Goal: Information Seeking & Learning: Learn about a topic

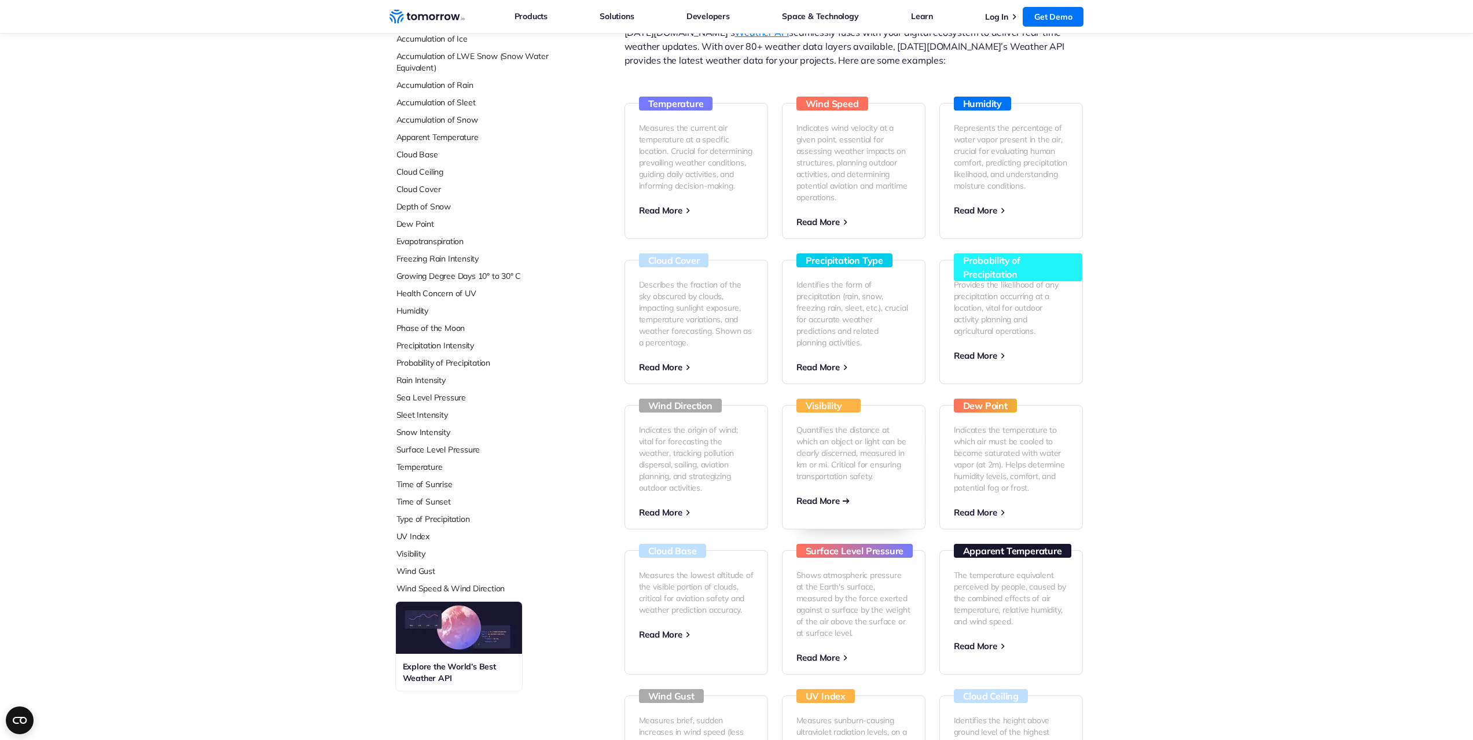
scroll to position [289, 0]
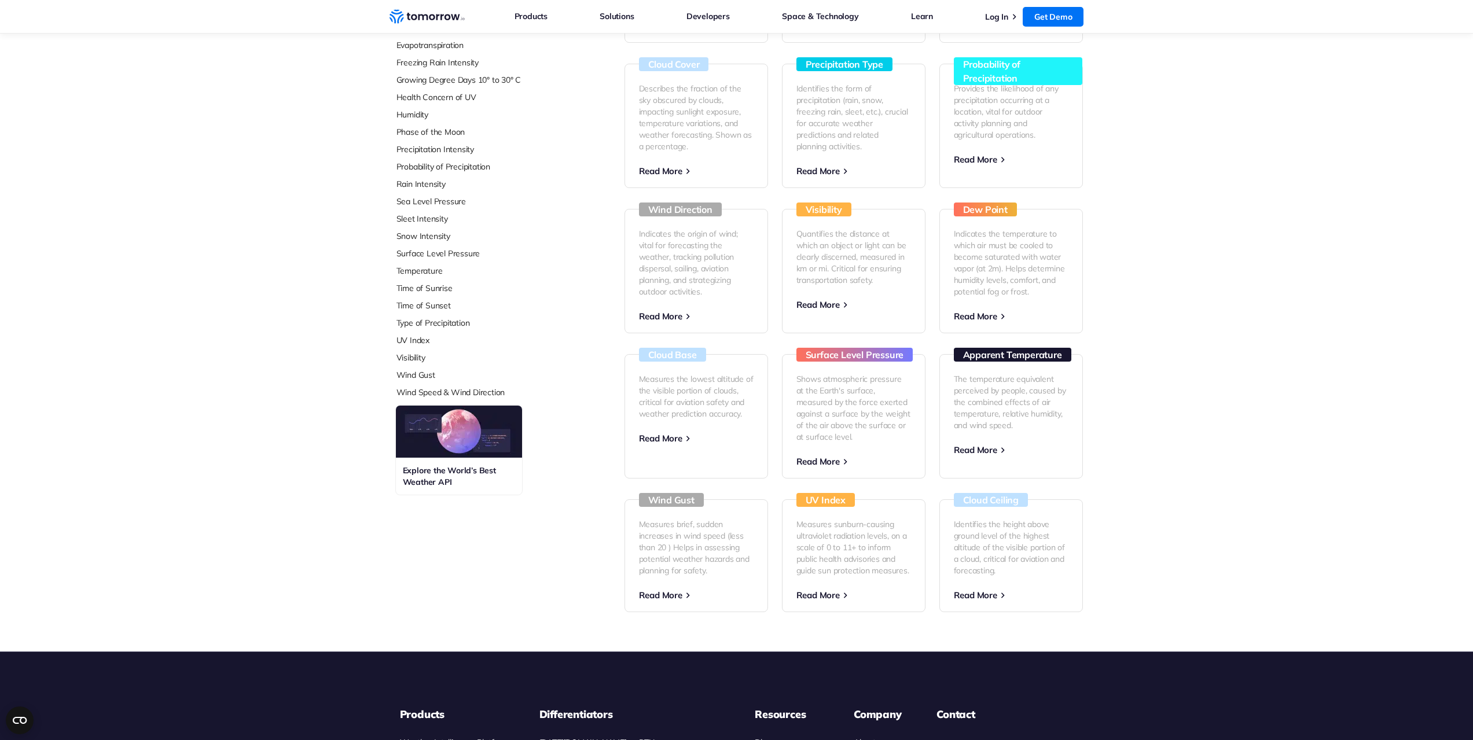
click at [463, 443] on img at bounding box center [459, 432] width 126 height 52
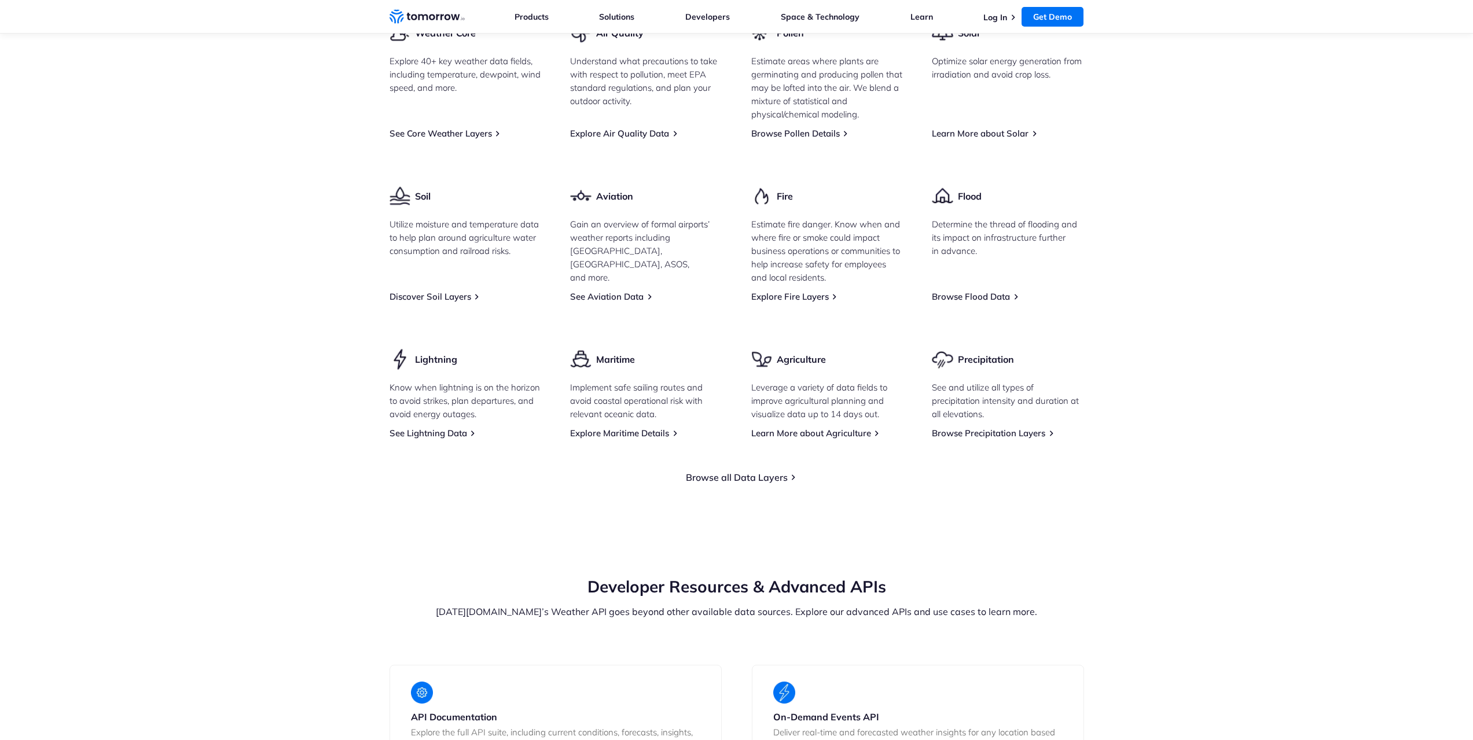
scroll to position [1564, 0]
